Goal: Information Seeking & Learning: Learn about a topic

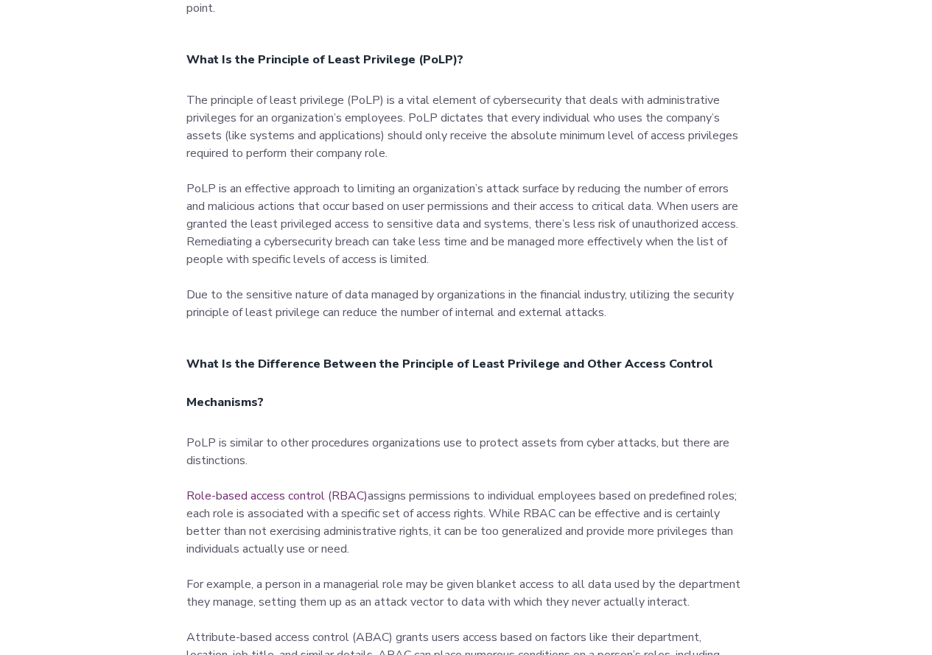
scroll to position [1089, 0]
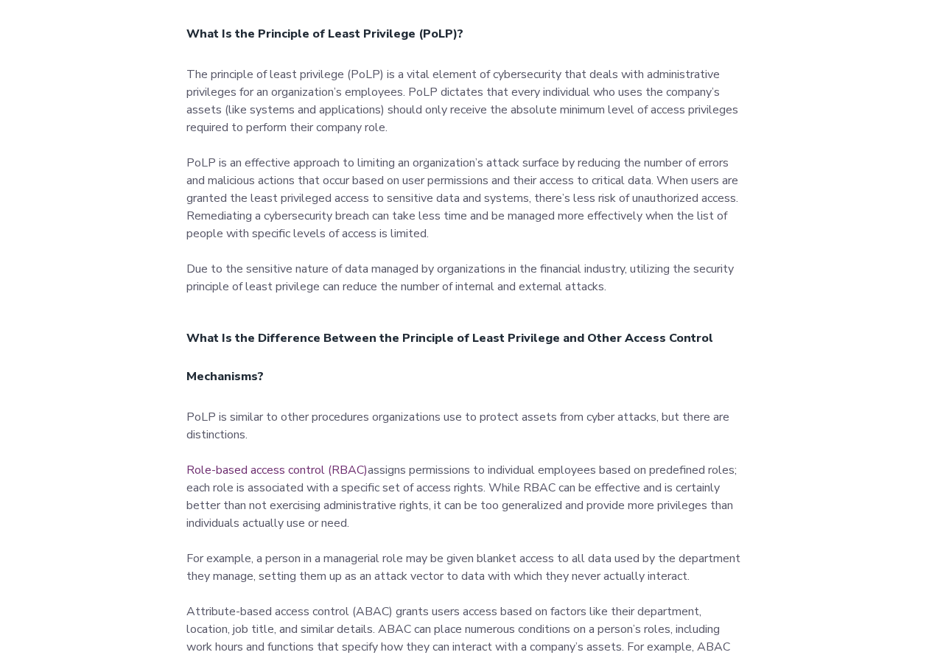
click at [661, 181] on p "The principle of least privilege (PoLP) is a vital element of cybersecurity tha…" at bounding box center [466, 181] width 560 height 230
click at [667, 178] on p "The principle of least privilege (PoLP) is a vital element of cybersecurity tha…" at bounding box center [466, 181] width 560 height 230
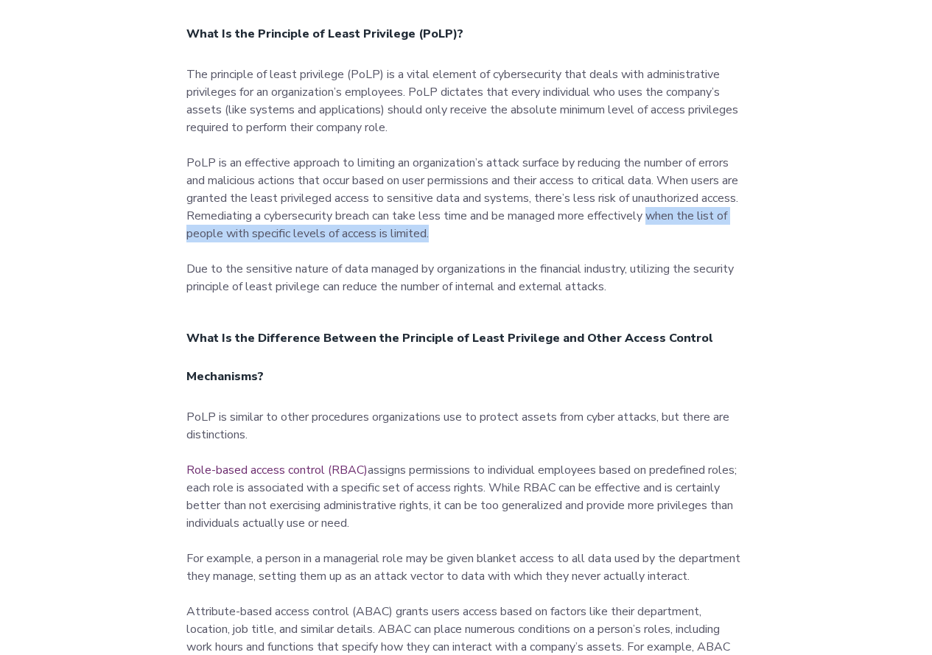
click at [698, 226] on p "The principle of least privilege (PoLP) is a vital element of cybersecurity tha…" at bounding box center [466, 181] width 560 height 230
click at [688, 231] on p "The principle of least privilege (PoLP) is a vital element of cybersecurity tha…" at bounding box center [466, 181] width 560 height 230
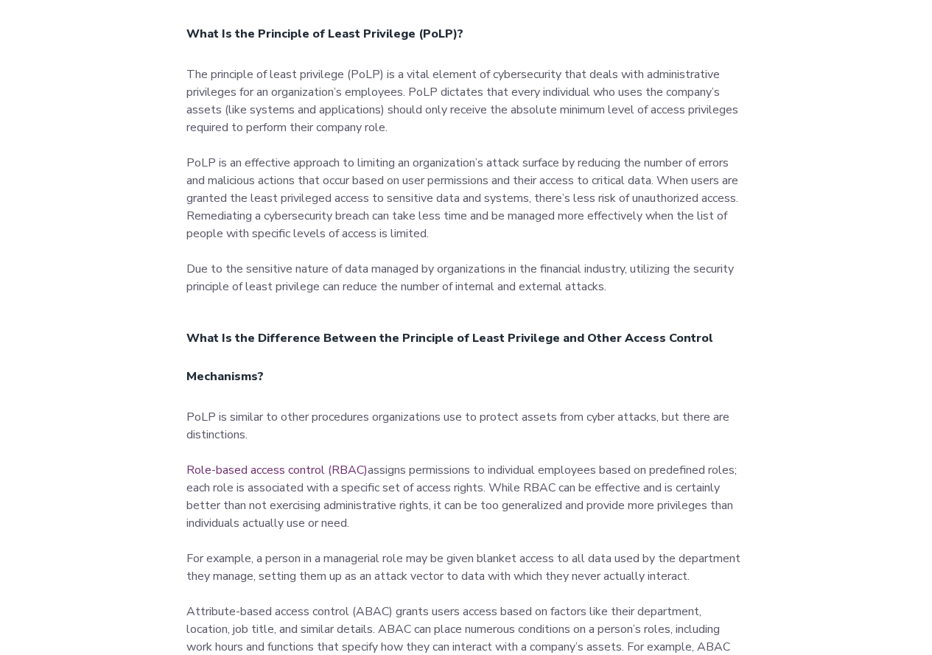
click at [696, 265] on p "The principle of least privilege (PoLP) is a vital element of cybersecurity tha…" at bounding box center [466, 181] width 560 height 230
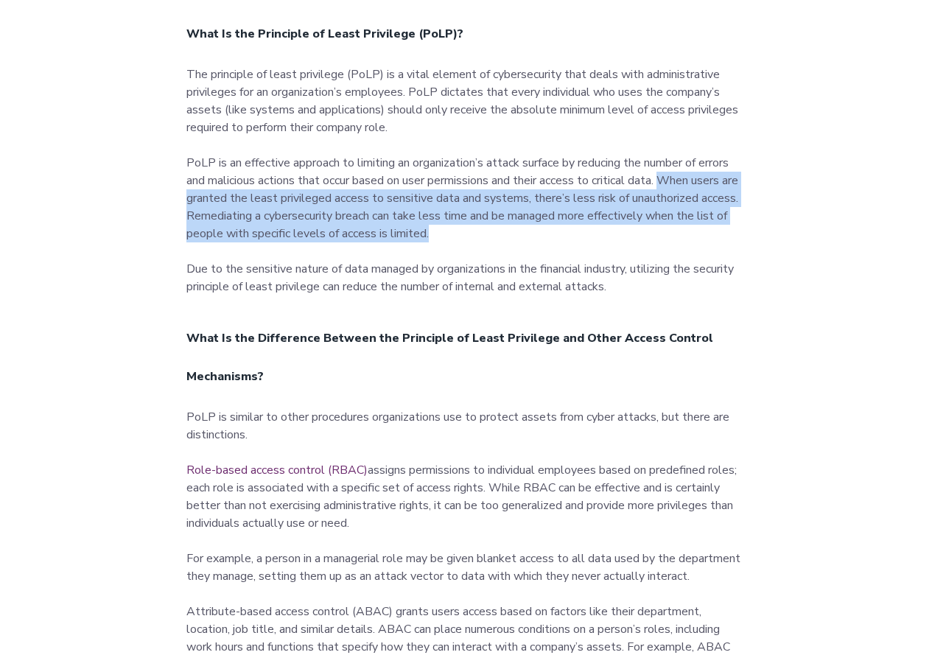
drag, startPoint x: 668, startPoint y: 186, endPoint x: 464, endPoint y: 242, distance: 211.7
click at [464, 242] on p "The principle of least privilege (PoLP) is a vital element of cybersecurity tha…" at bounding box center [466, 181] width 560 height 230
copy p "When users are granted the least privileged access to sensitive data and system…"
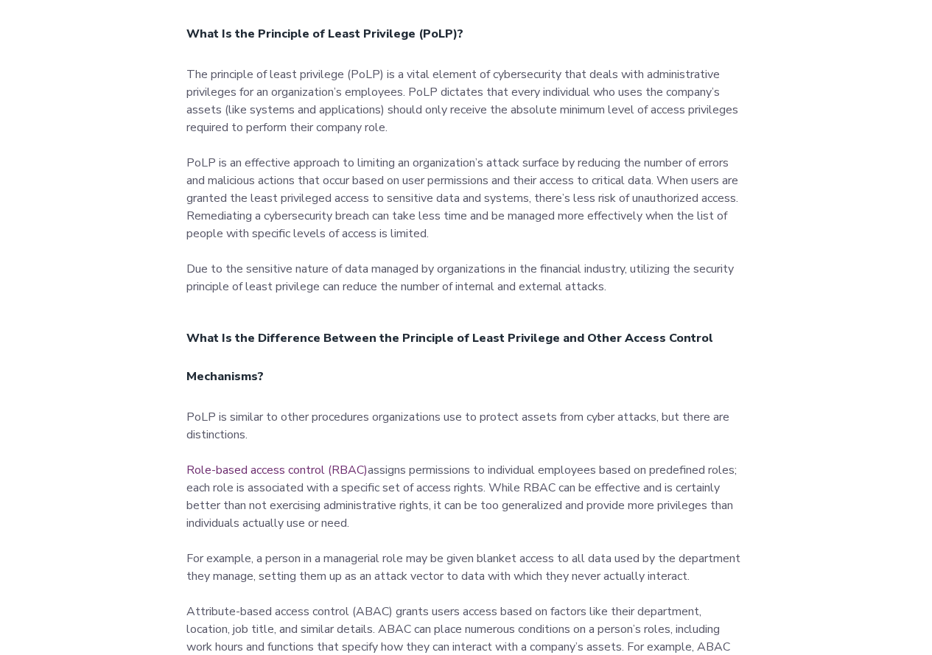
click at [389, 265] on p "The principle of least privilege (PoLP) is a vital element of cybersecurity tha…" at bounding box center [466, 181] width 560 height 230
